Goal: Information Seeking & Learning: Understand process/instructions

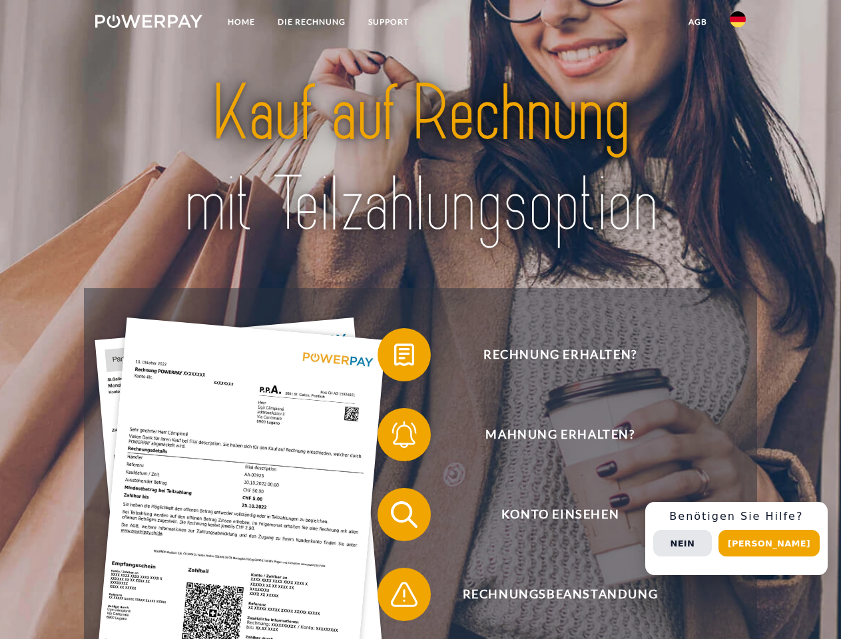
click at [149, 23] on img at bounding box center [148, 21] width 107 height 13
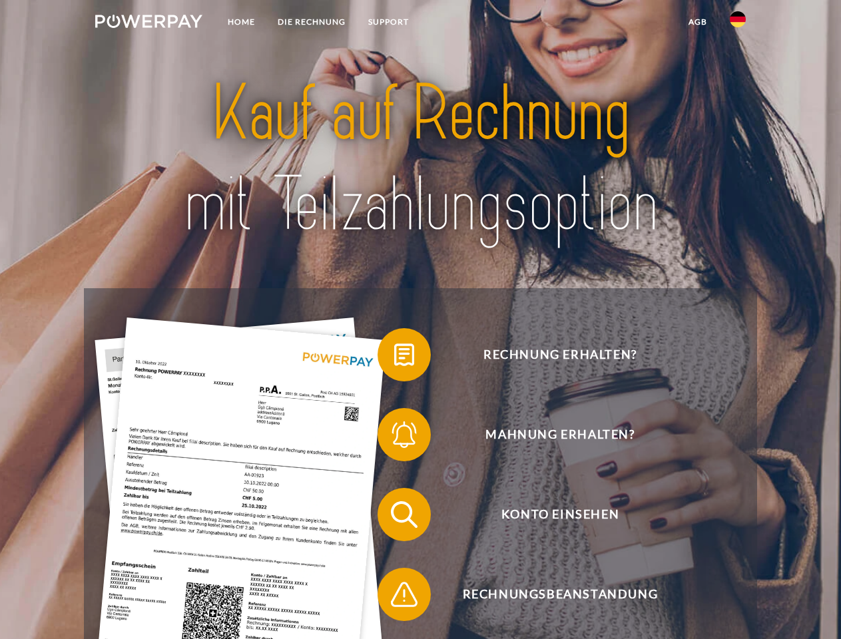
click at [738, 23] on img at bounding box center [738, 19] width 16 height 16
click at [697, 22] on link "agb" at bounding box center [697, 22] width 41 height 24
click at [394, 358] on span at bounding box center [384, 355] width 67 height 67
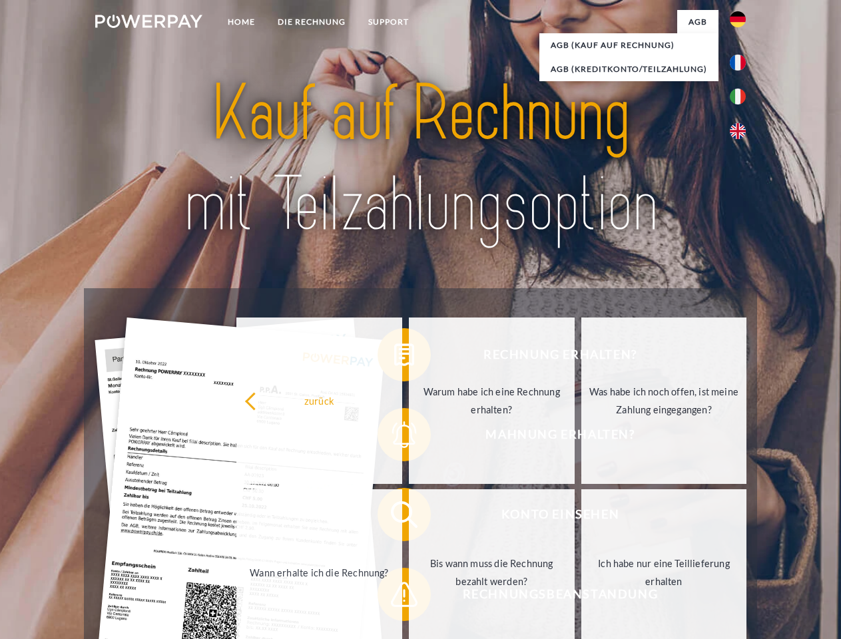
click at [394, 438] on div "Rechnung erhalten? Mahnung erhalten? Konto einsehen" at bounding box center [420, 554] width 673 height 533
click at [409, 517] on link "Bis wann muss die Rechnung bezahlt werden?" at bounding box center [492, 572] width 166 height 166
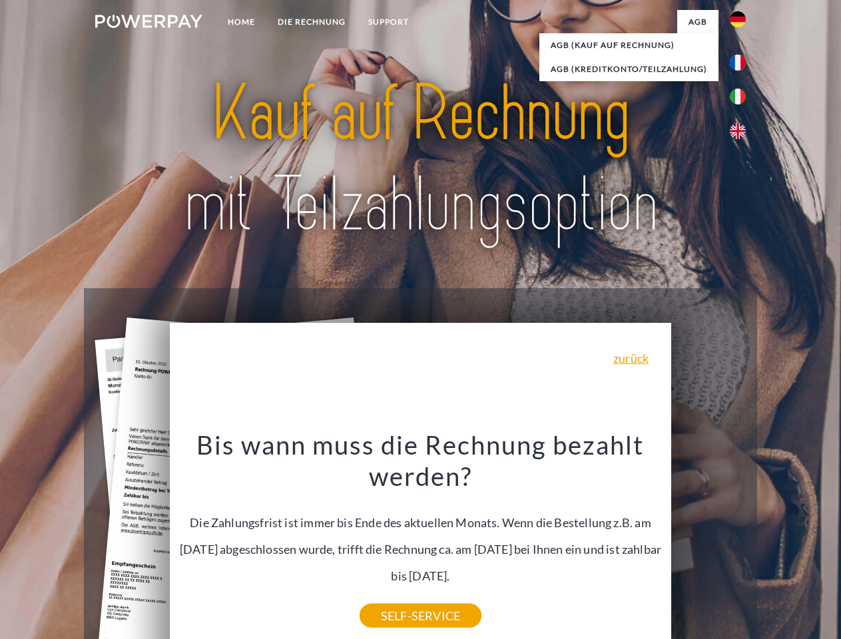
click at [394, 597] on div "Rechnung erhalten? Mahnung erhalten? Konto einsehen" at bounding box center [420, 554] width 673 height 533
click at [741, 539] on div "Rechnung erhalten? Mahnung erhalten? Konto einsehen" at bounding box center [420, 554] width 673 height 533
click at [709, 541] on span "Konto einsehen" at bounding box center [560, 514] width 326 height 53
click at [774, 543] on header "Home DIE RECHNUNG SUPPORT" at bounding box center [420, 460] width 841 height 920
